Goal: Find specific page/section: Find specific page/section

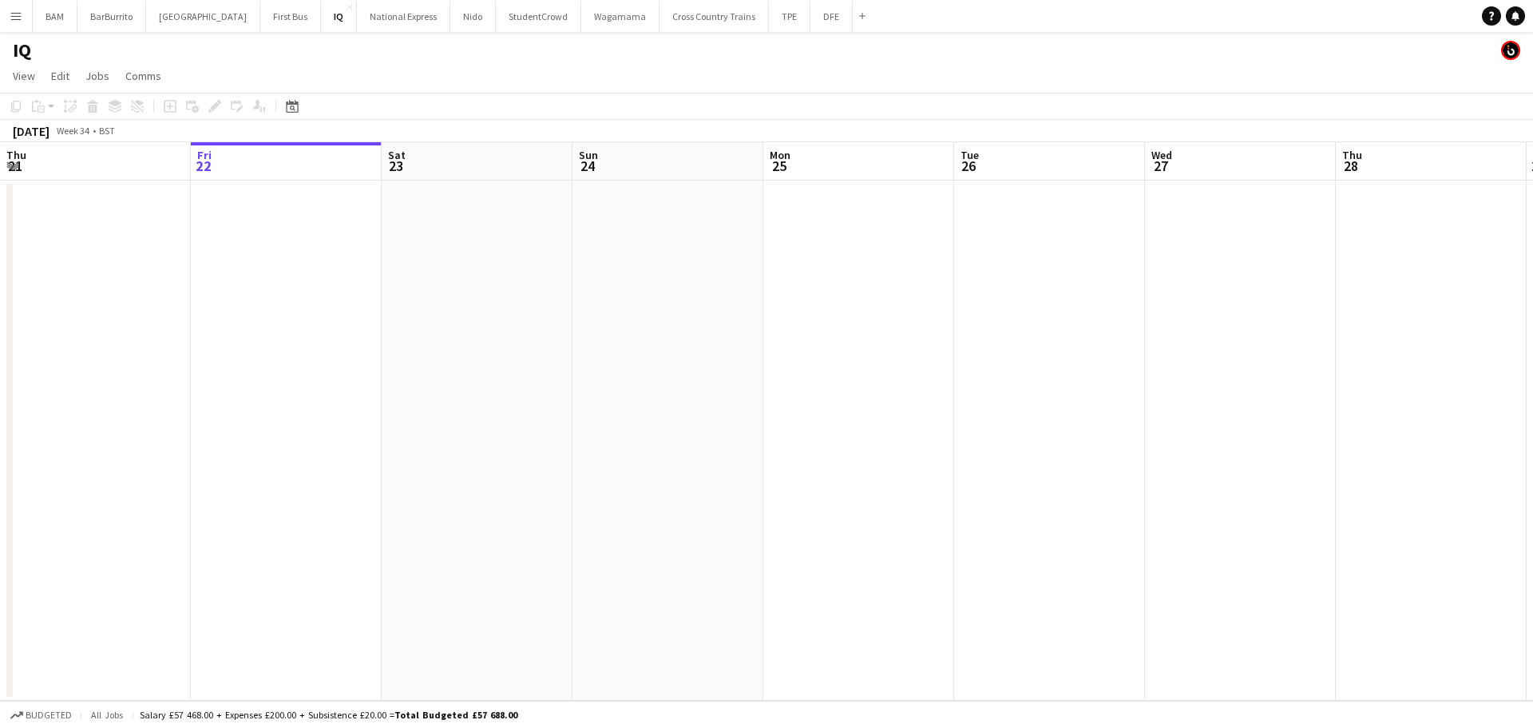
click at [10, 18] on app-icon "Menu" at bounding box center [16, 16] width 13 height 13
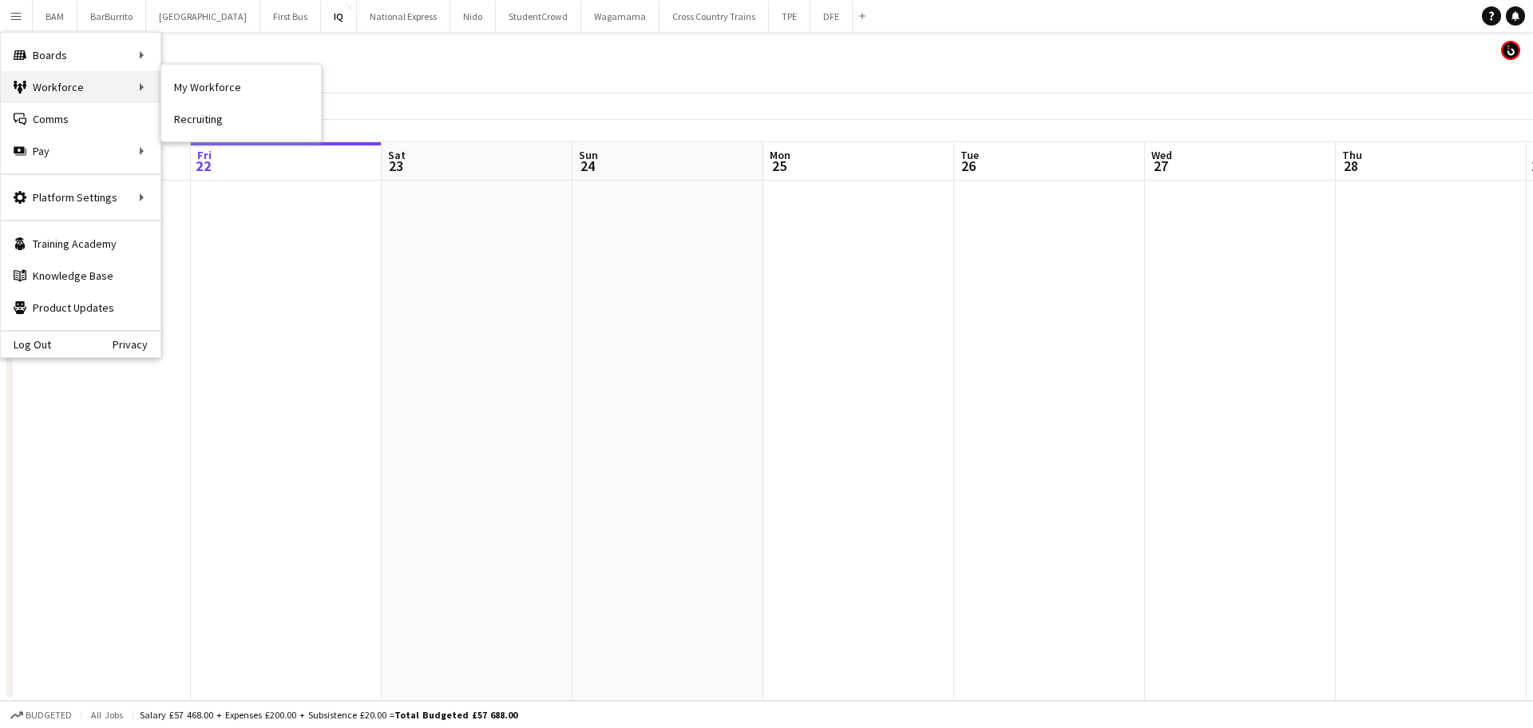
click at [69, 97] on div "Workforce Workforce" at bounding box center [81, 87] width 160 height 32
click at [286, 47] on div "IQ" at bounding box center [766, 47] width 1533 height 30
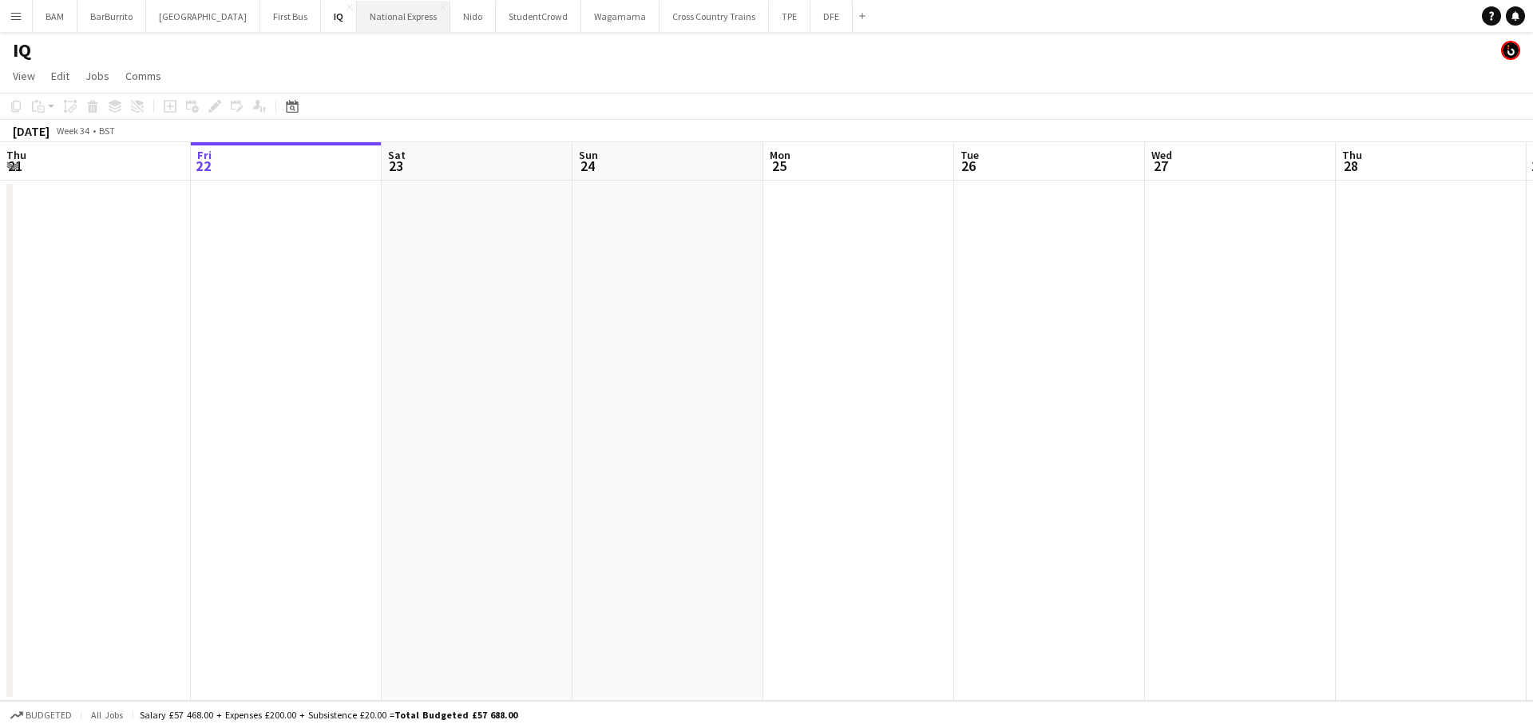
click at [395, 22] on button "National Express Close" at bounding box center [403, 16] width 93 height 31
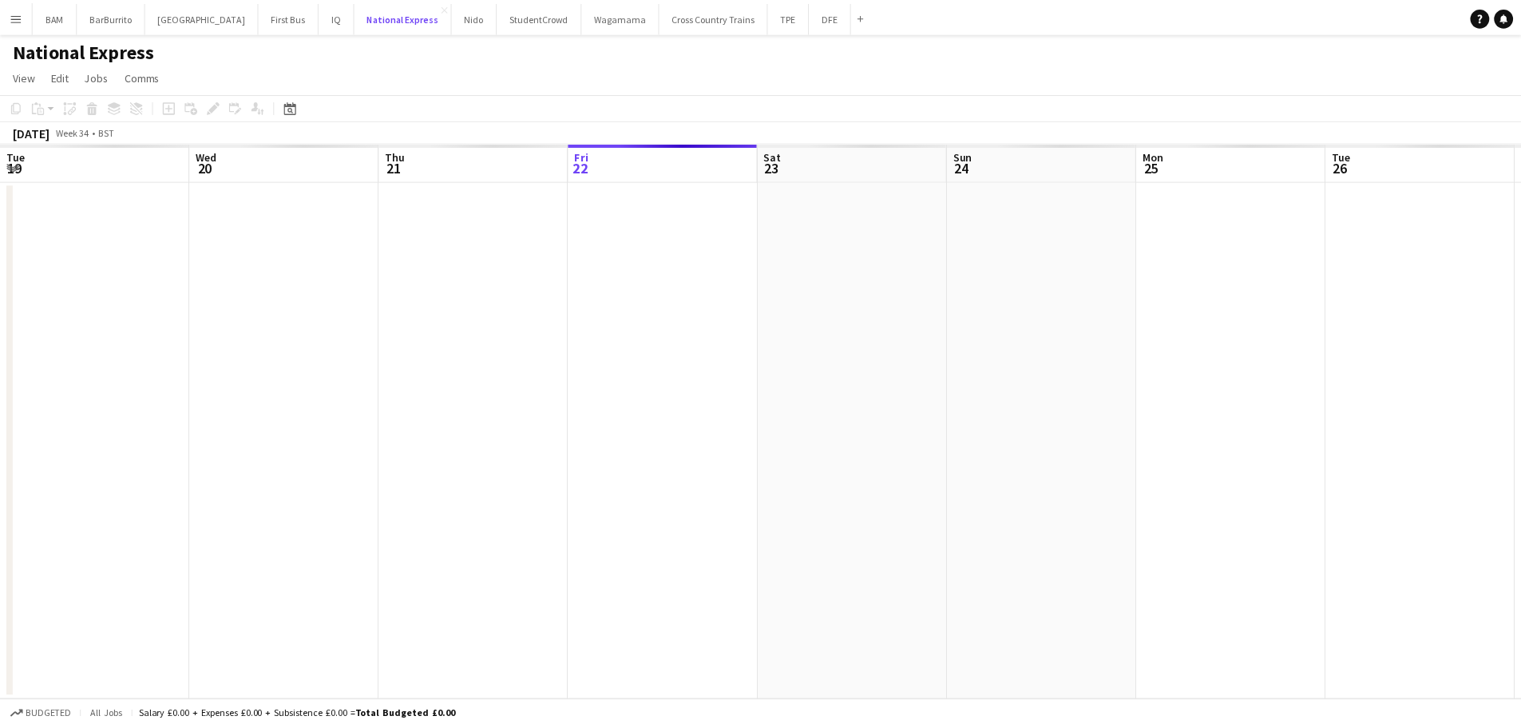
scroll to position [0, 382]
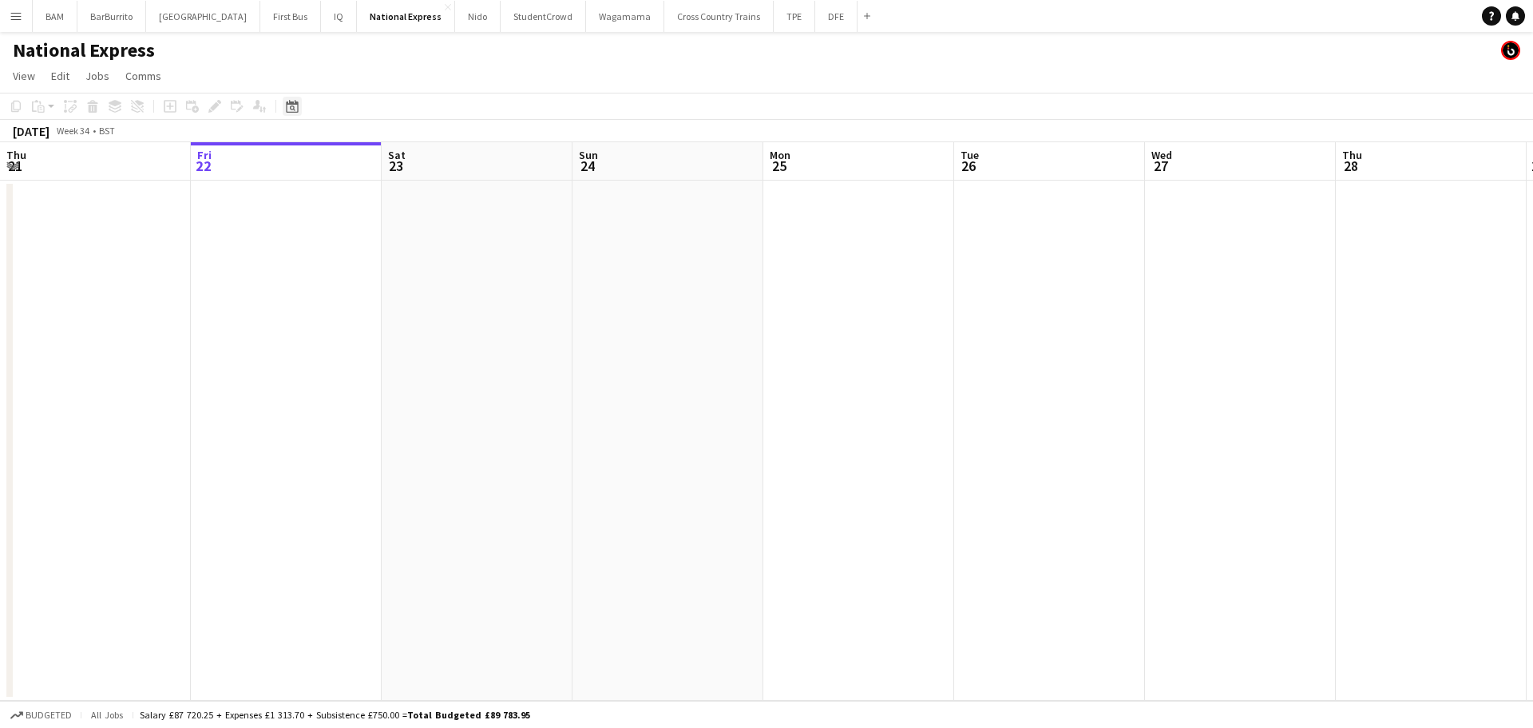
click at [286, 113] on div "Date picker" at bounding box center [292, 106] width 19 height 19
click at [414, 155] on span "Next month" at bounding box center [422, 161] width 32 height 32
click at [325, 275] on button "16" at bounding box center [316, 285] width 21 height 21
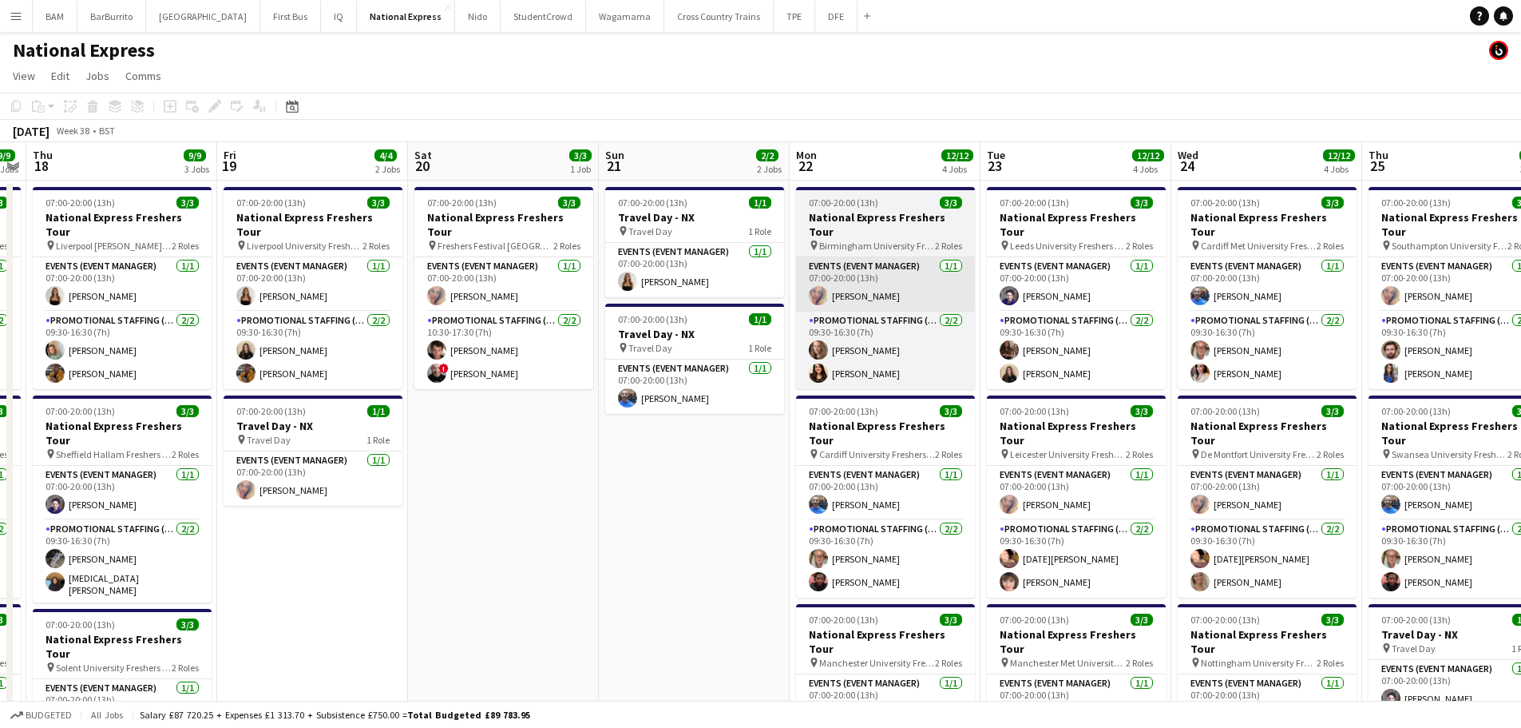
drag, startPoint x: 1045, startPoint y: 311, endPoint x: 887, endPoint y: 291, distance: 158.6
click at [295, 233] on app-calendar-viewport "Mon 15 6/6 2 Jobs Tue 16 7/7 3 Jobs Wed 17 9/9 3 Jobs Thu 18 9/9 3 Jobs Fri 19 …" at bounding box center [760, 596] width 1521 height 909
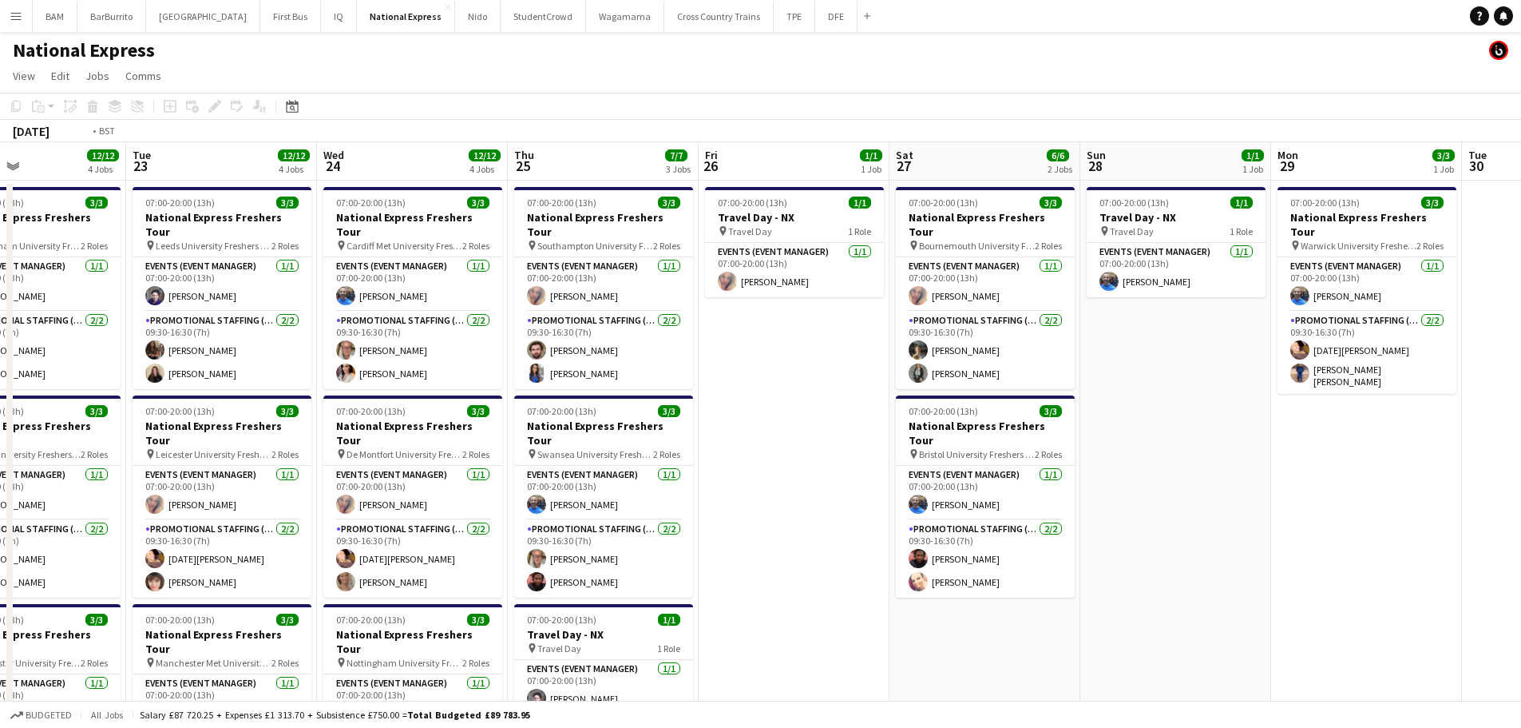
drag, startPoint x: 1125, startPoint y: 319, endPoint x: 374, endPoint y: 236, distance: 756.1
click at [370, 239] on app-calendar-viewport "Fri 19 4/4 2 Jobs Sat 20 3/3 1 Job Sun 21 2/2 2 Jobs Mon 22 12/12 4 Jobs Tue 23…" at bounding box center [760, 596] width 1521 height 909
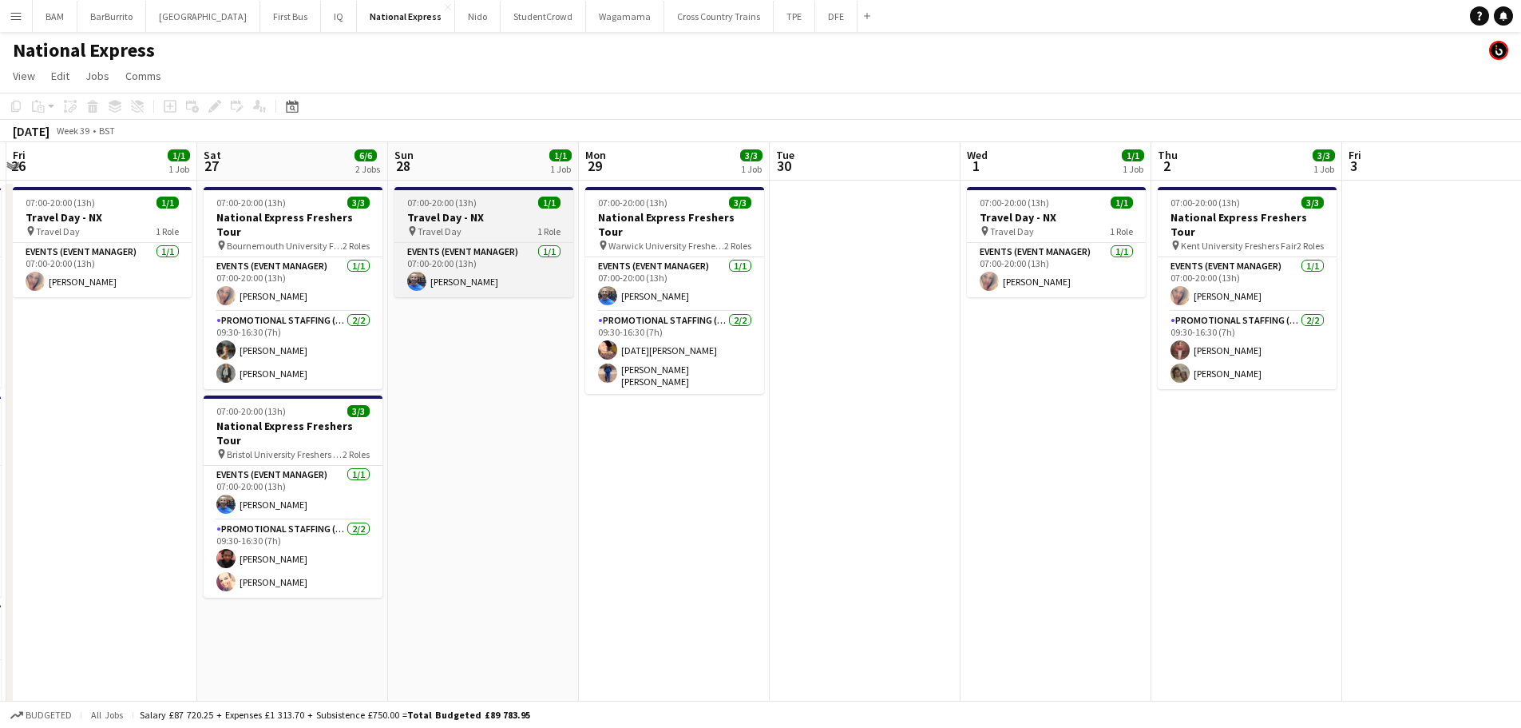
drag, startPoint x: 1059, startPoint y: 298, endPoint x: 422, endPoint y: 190, distance: 646.4
click at [425, 216] on app-calendar-viewport "Wed 24 12/12 4 Jobs Thu 25 7/7 3 Jobs Fri 26 1/1 1 Job Sat 27 6/6 2 Jobs Sun 28…" at bounding box center [760, 596] width 1521 height 909
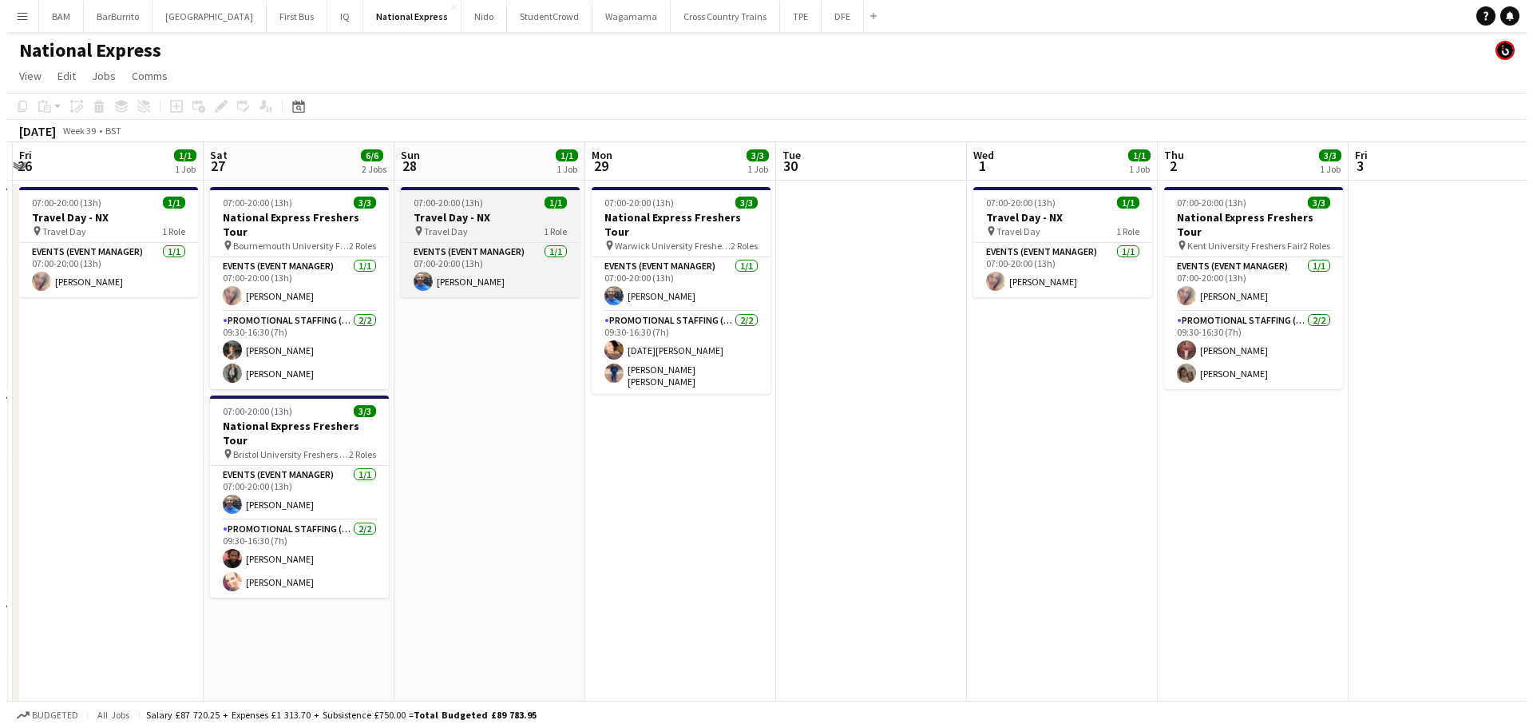
scroll to position [0, 370]
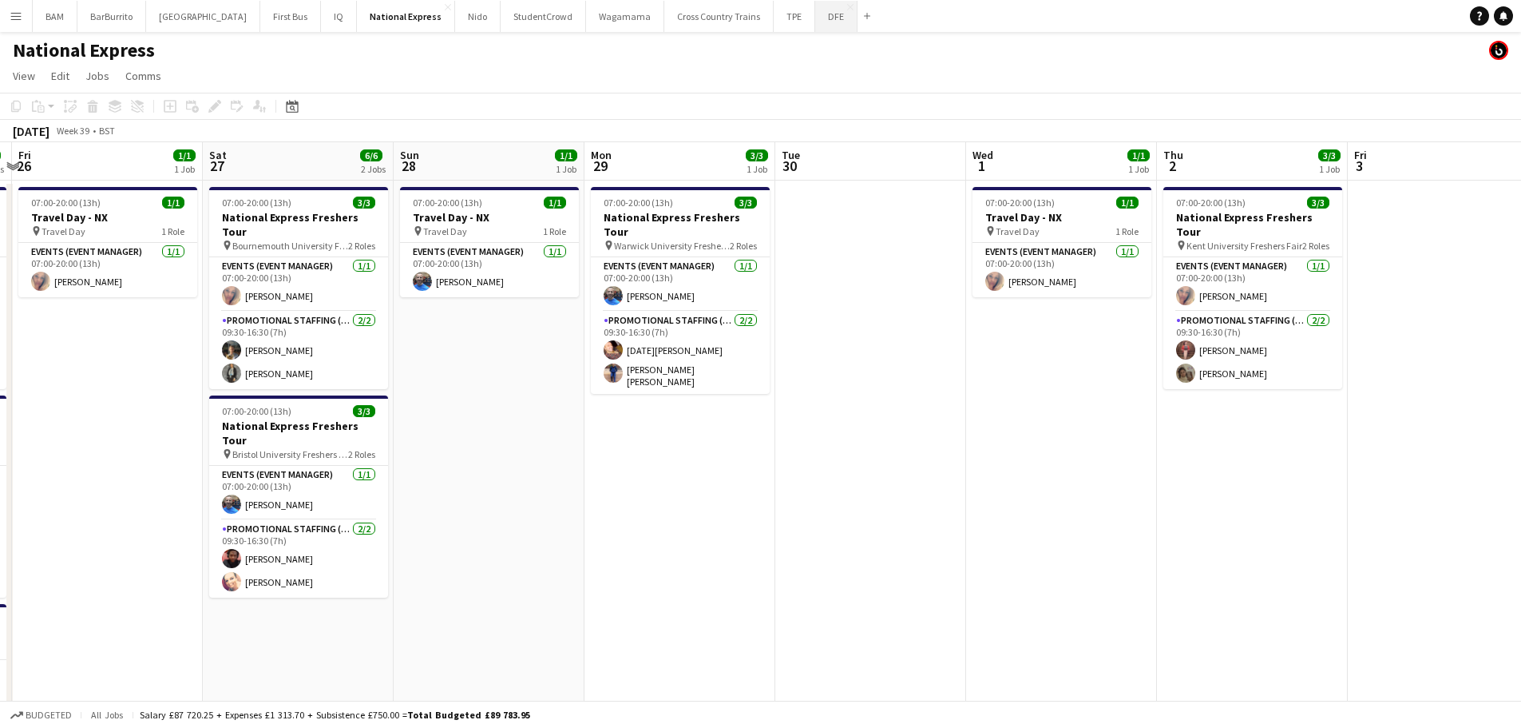
click at [815, 17] on button "DFE Close" at bounding box center [836, 16] width 42 height 31
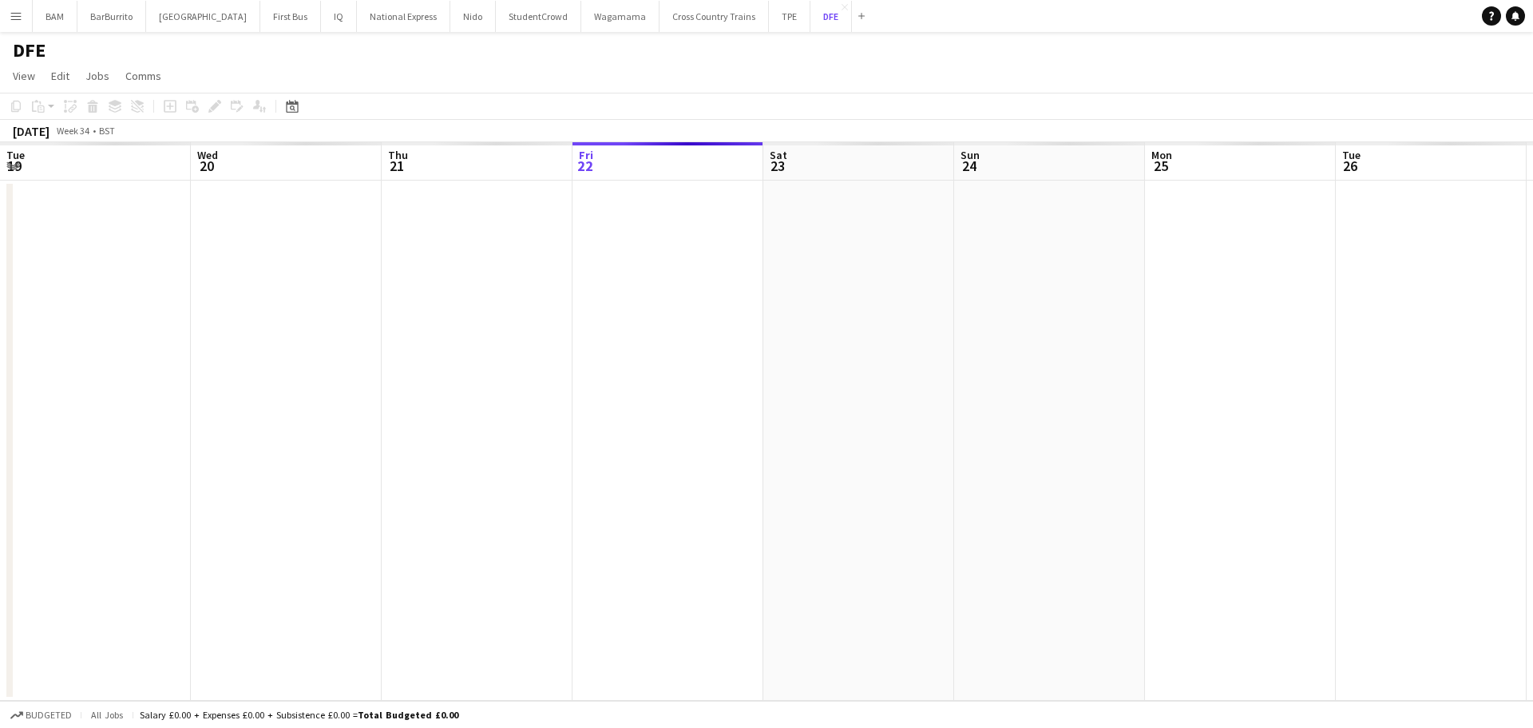
scroll to position [0, 382]
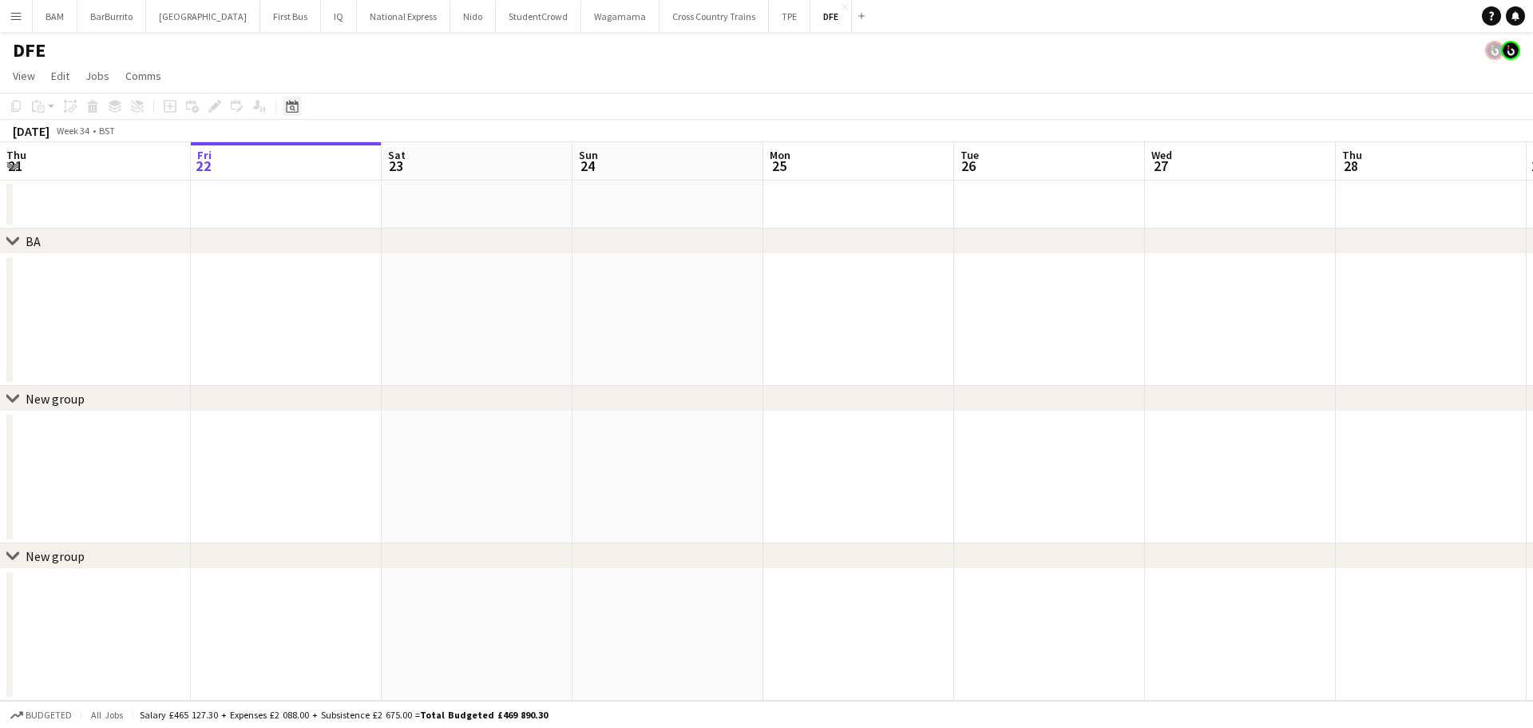
click at [285, 106] on div "Date picker" at bounding box center [292, 106] width 19 height 19
click at [420, 161] on span "Next month" at bounding box center [422, 161] width 32 height 32
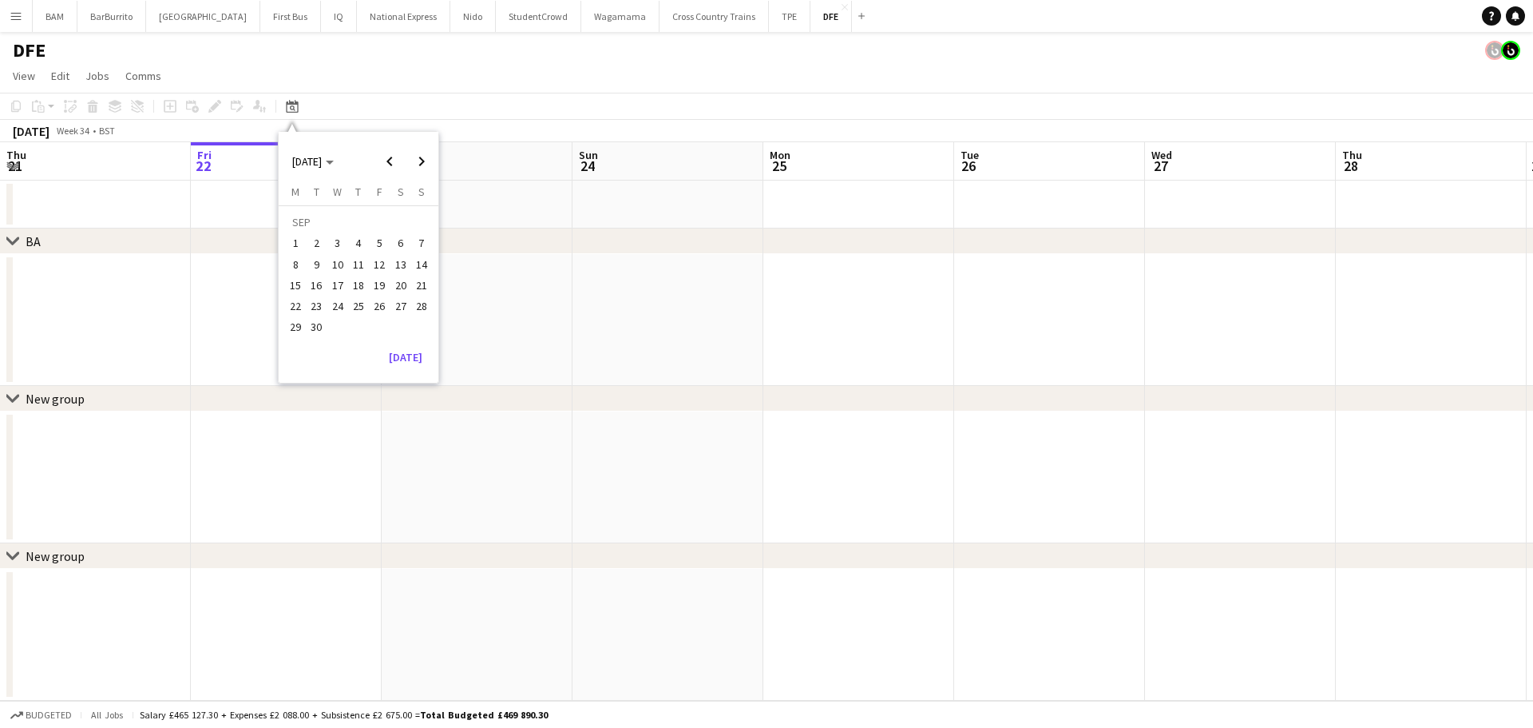
click at [325, 285] on span "16" at bounding box center [316, 285] width 19 height 19
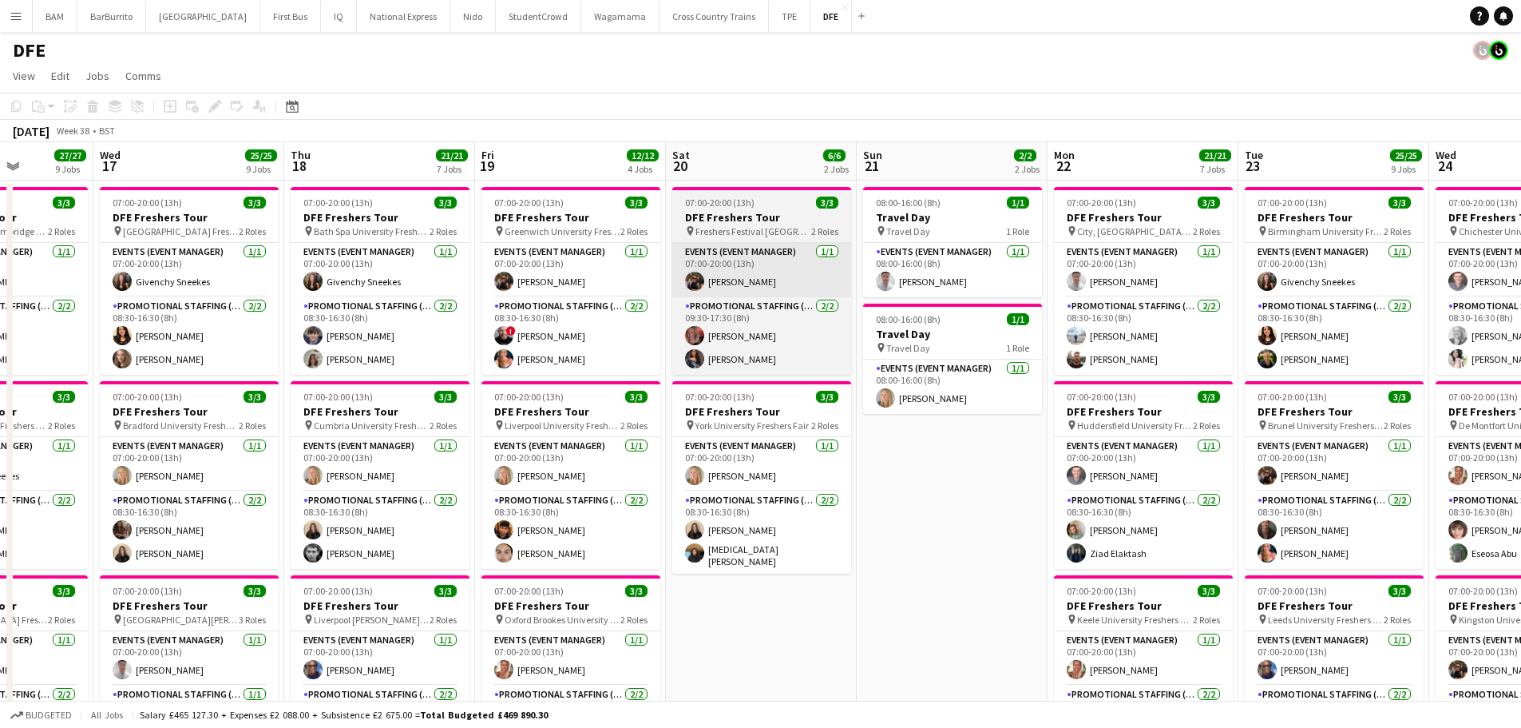
drag, startPoint x: 1134, startPoint y: 292, endPoint x: 573, endPoint y: 274, distance: 561.8
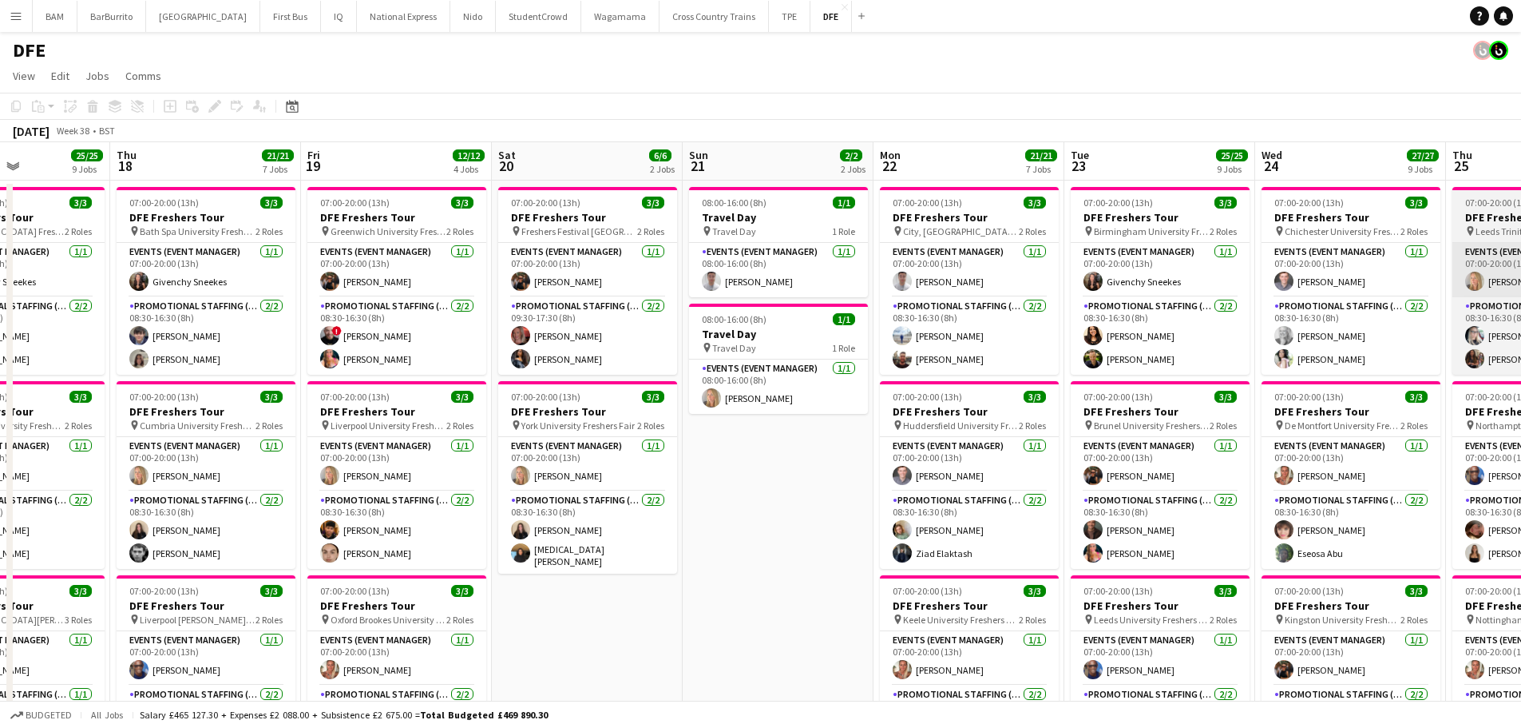
drag, startPoint x: 1077, startPoint y: 306, endPoint x: 803, endPoint y: 267, distance: 277.5
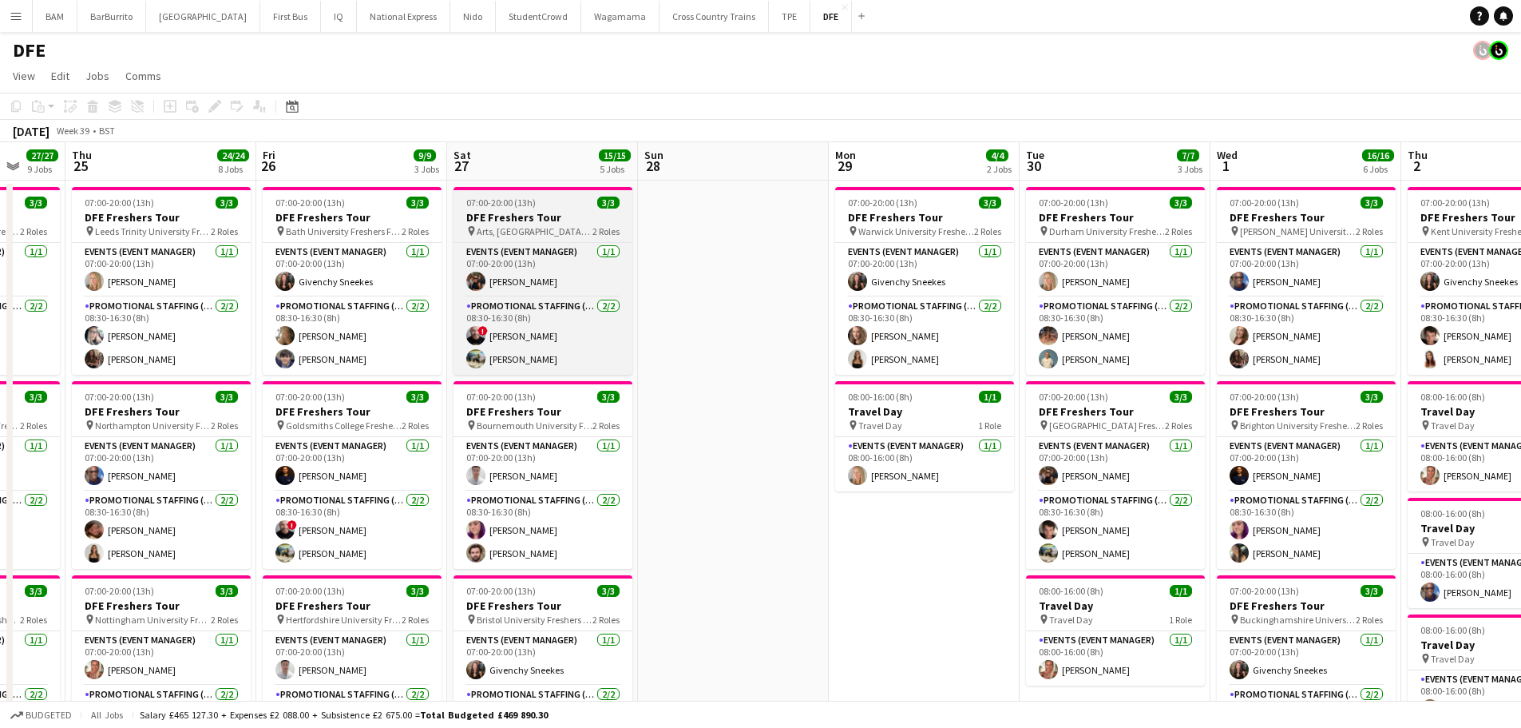
drag, startPoint x: 1080, startPoint y: 297, endPoint x: 535, endPoint y: 228, distance: 549.0
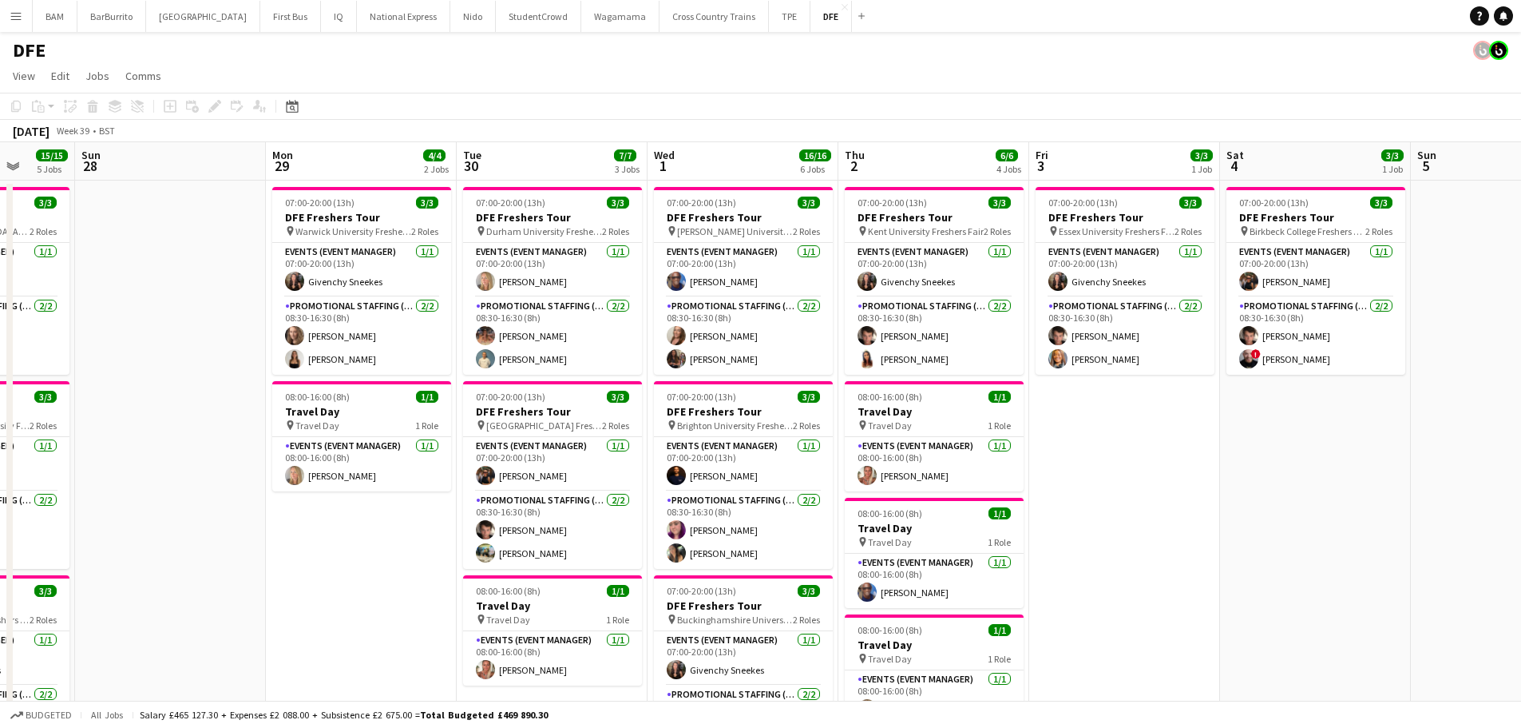
scroll to position [0, 504]
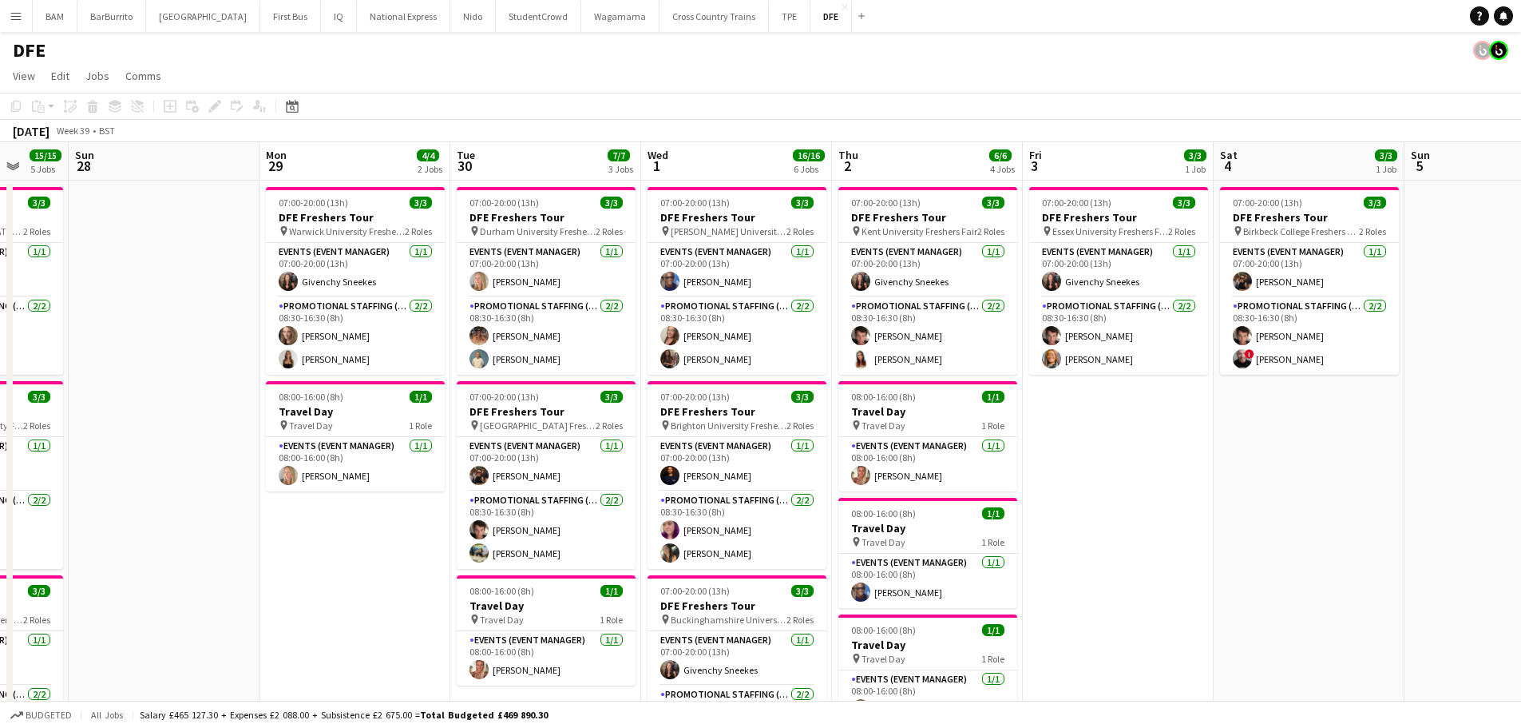
drag, startPoint x: 1140, startPoint y: 271, endPoint x: 572, endPoint y: 216, distance: 570.5
